Goal: Task Accomplishment & Management: Use online tool/utility

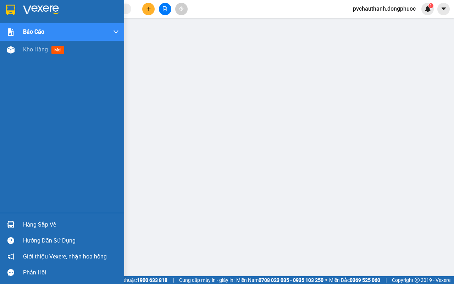
click at [49, 223] on div "Hàng sắp về" at bounding box center [71, 225] width 96 height 11
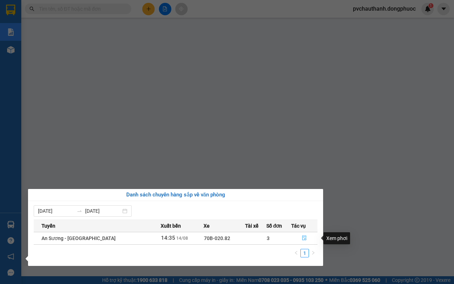
click at [302, 238] on icon "file-done" at bounding box center [304, 238] width 4 height 5
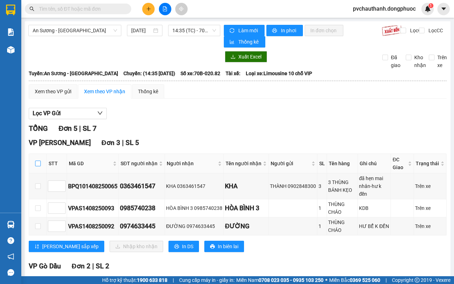
click at [36, 161] on input "checkbox" at bounding box center [38, 164] width 6 height 6
checkbox input "true"
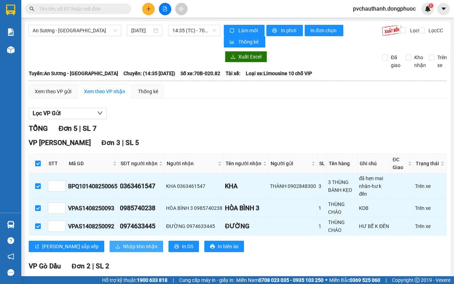
click at [123, 245] on span "Nhập kho nhận" at bounding box center [140, 247] width 34 height 8
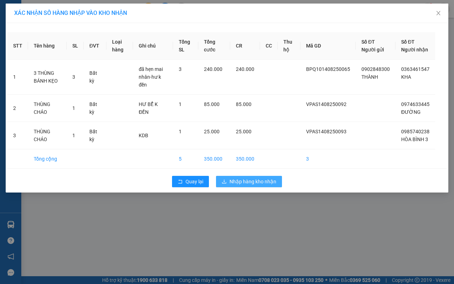
click at [264, 183] on span "Nhập hàng kho nhận" at bounding box center [253, 182] width 47 height 8
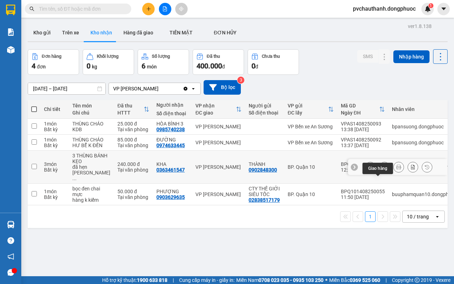
click at [382, 170] on icon at bounding box center [384, 167] width 5 height 5
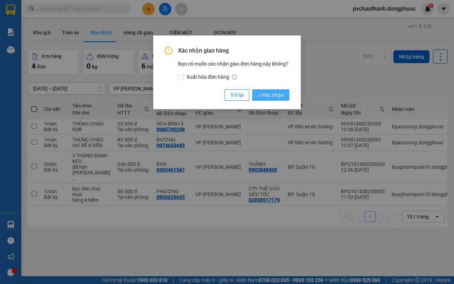
click at [275, 93] on span "Xác nhận" at bounding box center [271, 95] width 26 height 8
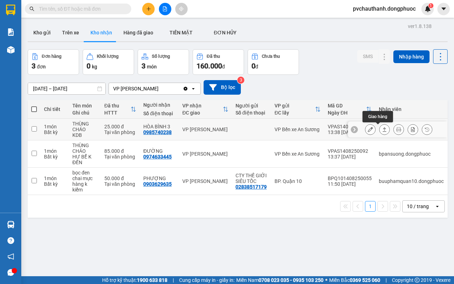
click at [382, 128] on icon at bounding box center [384, 129] width 5 height 5
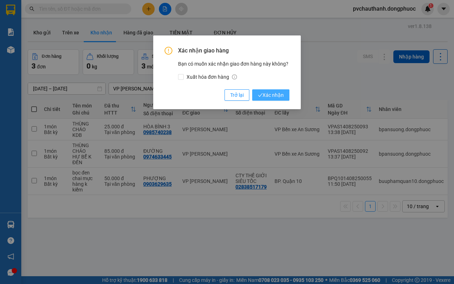
click at [273, 94] on span "Xác nhận" at bounding box center [271, 95] width 26 height 8
